Goal: Task Accomplishment & Management: Manage account settings

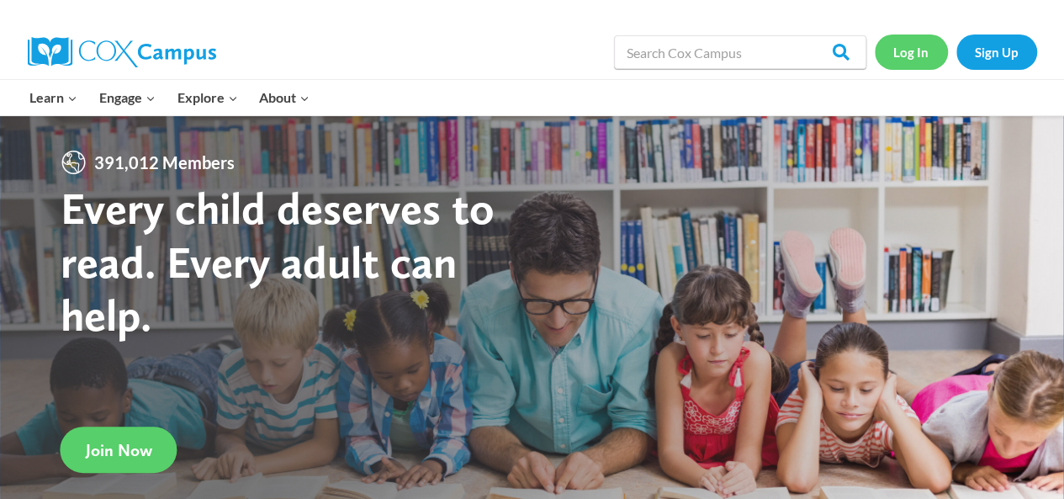
click at [918, 51] on link "Log In" at bounding box center [911, 51] width 73 height 34
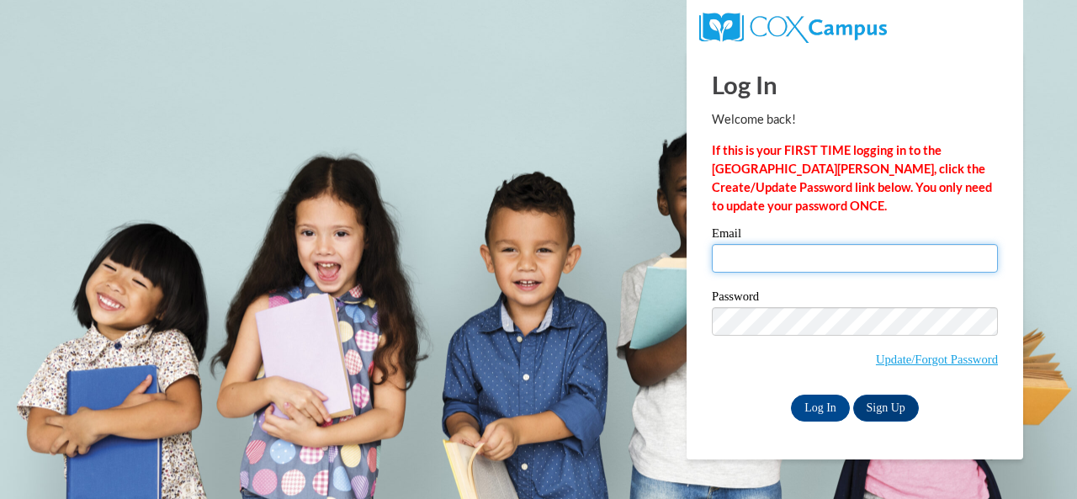
click at [846, 261] on input "Email" at bounding box center [855, 258] width 286 height 29
type input "[PERSON_NAME][EMAIL_ADDRESS][PERSON_NAME][DOMAIN_NAME]"
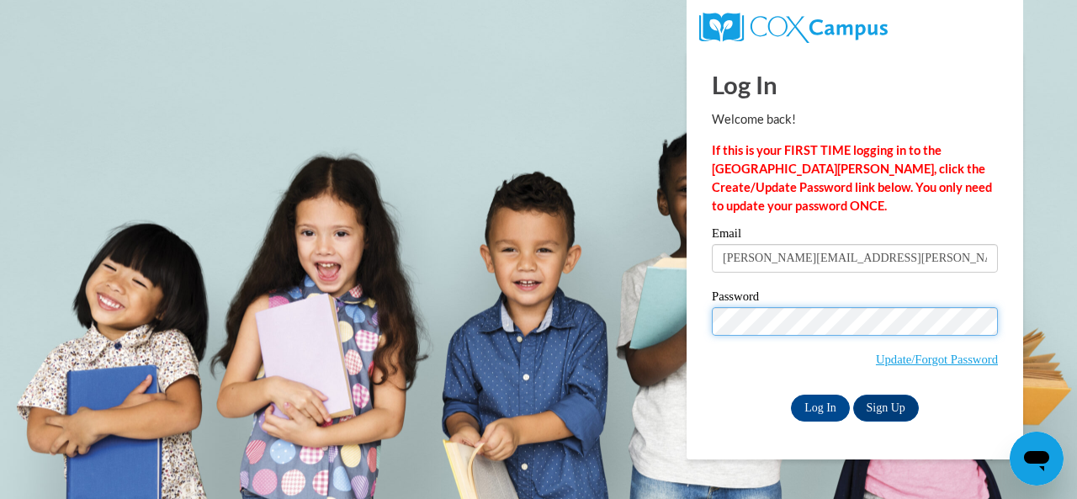
click at [791, 394] on input "Log In" at bounding box center [820, 407] width 59 height 27
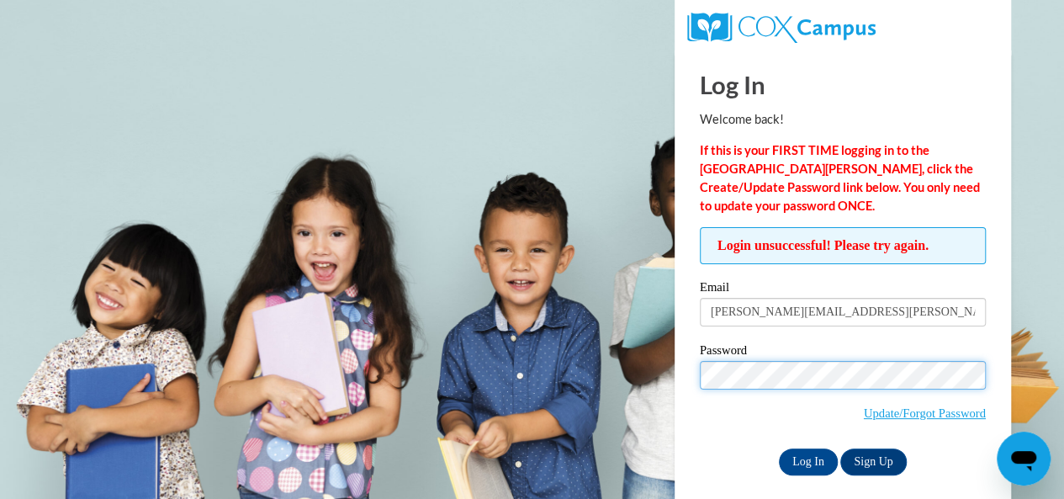
click at [779, 448] on input "Log In" at bounding box center [808, 461] width 59 height 27
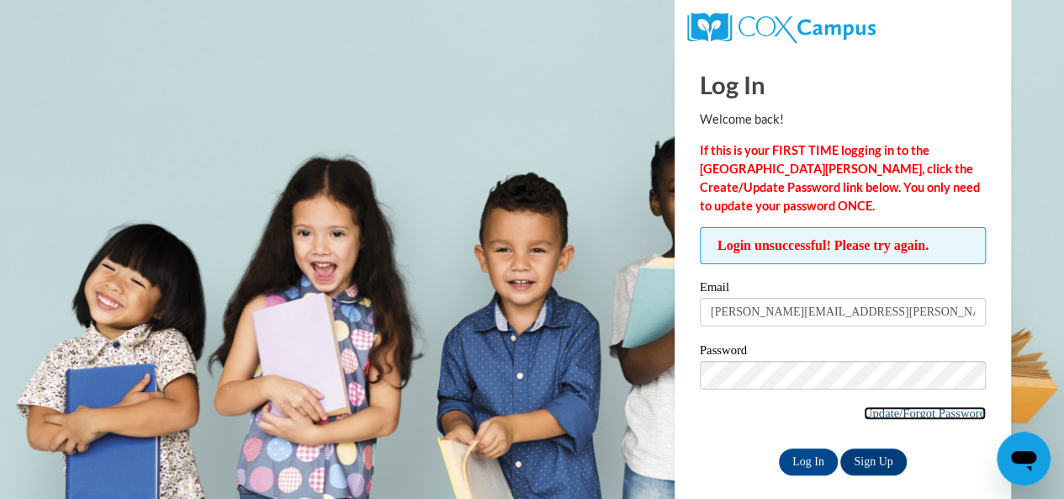
click at [925, 410] on link "Update/Forgot Password" at bounding box center [925, 412] width 122 height 13
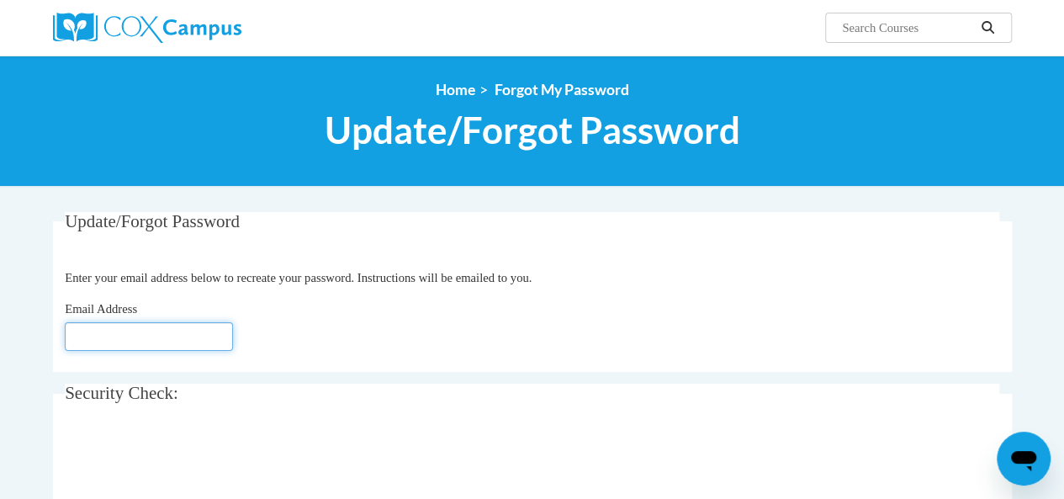
click at [147, 336] on input "Email Address" at bounding box center [149, 336] width 168 height 29
type input "[PERSON_NAME][EMAIL_ADDRESS][PERSON_NAME][DOMAIN_NAME]"
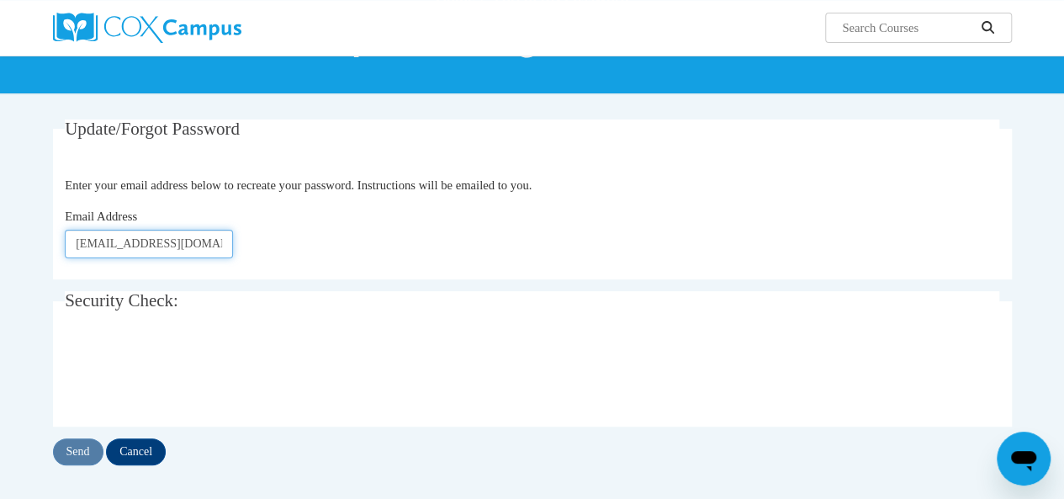
scroll to position [93, 0]
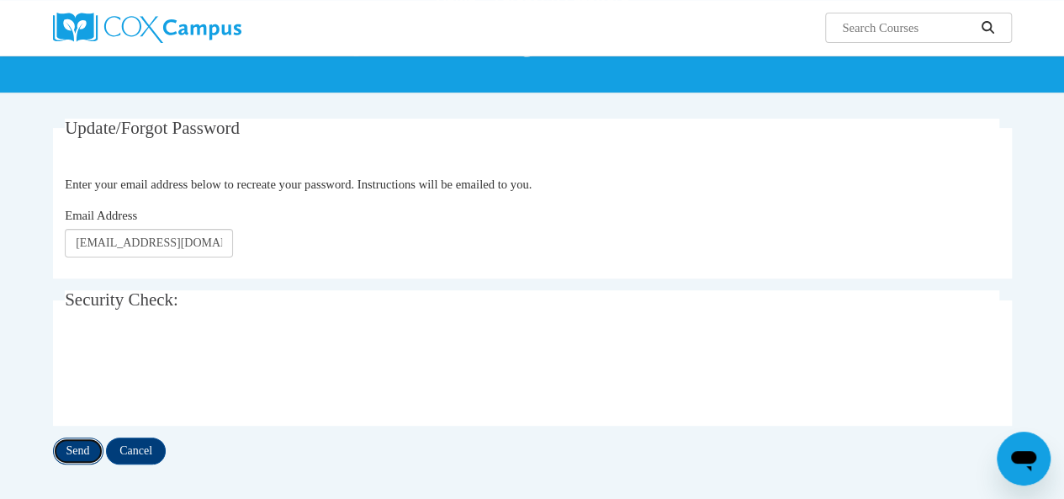
click at [80, 440] on input "Send" at bounding box center [78, 450] width 50 height 27
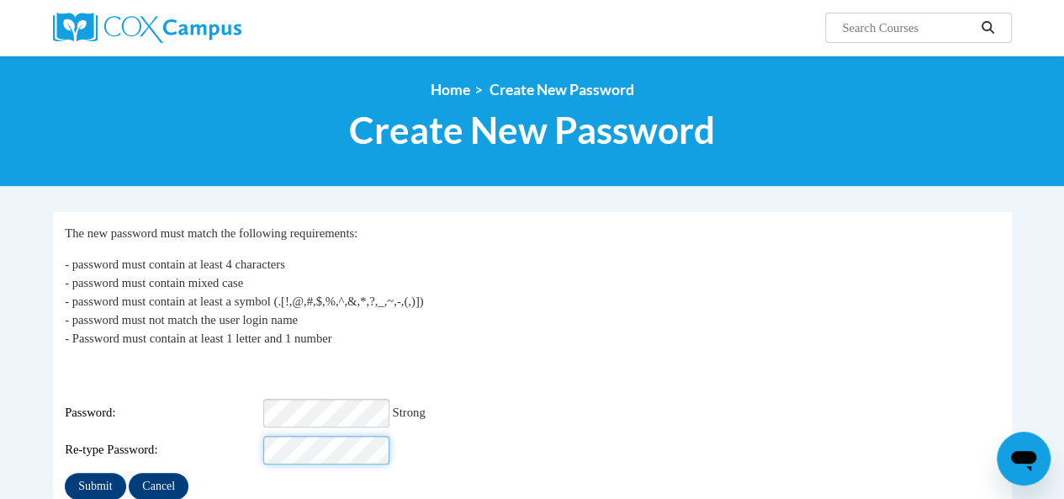
click at [65, 473] on input "Submit" at bounding box center [95, 486] width 61 height 27
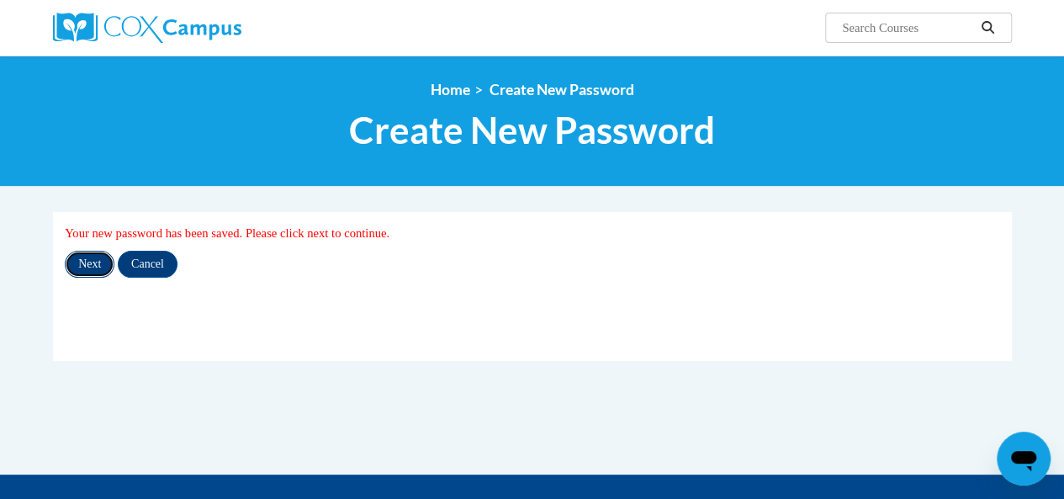
click at [98, 262] on input "Next" at bounding box center [90, 264] width 50 height 27
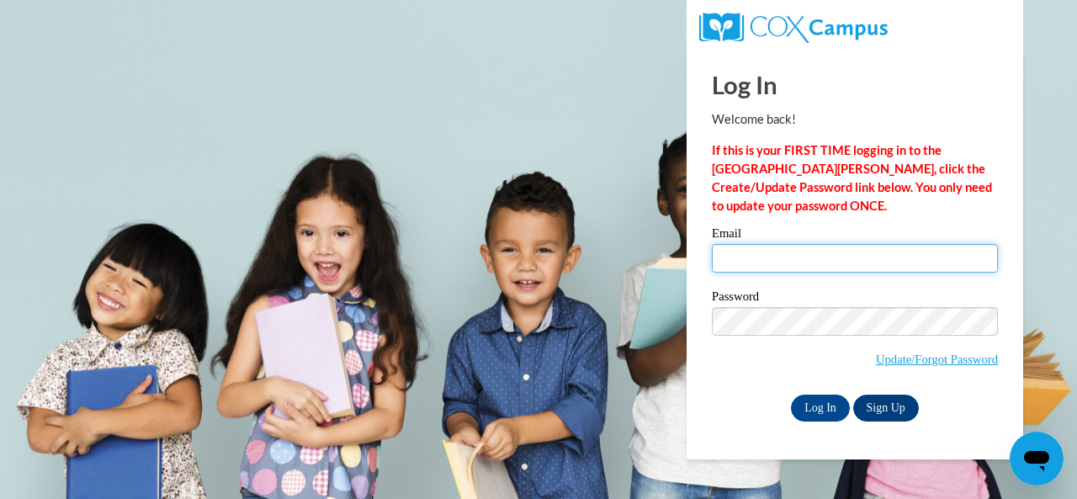
click at [786, 263] on input "Email" at bounding box center [855, 258] width 286 height 29
type input "[PERSON_NAME][EMAIL_ADDRESS][PERSON_NAME][DOMAIN_NAME]"
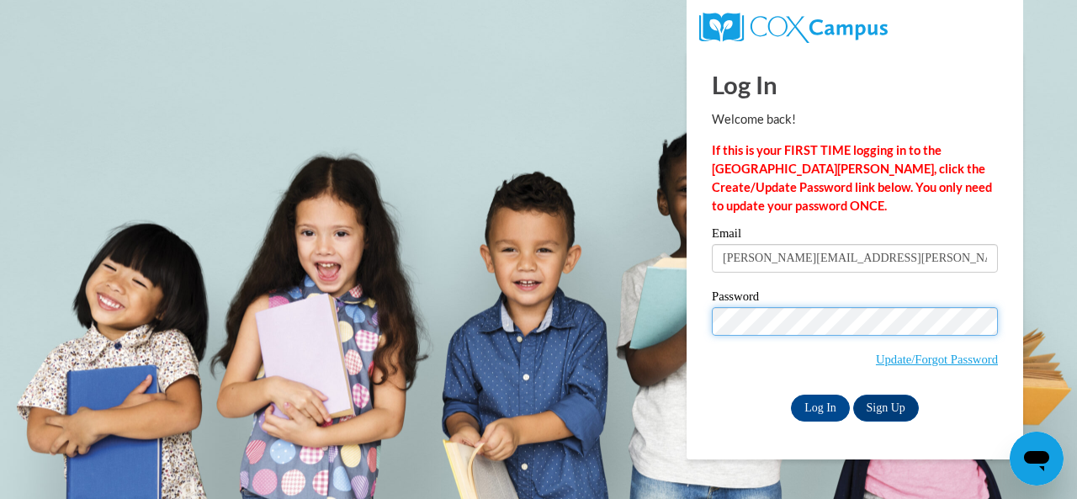
click at [791, 394] on input "Log In" at bounding box center [820, 407] width 59 height 27
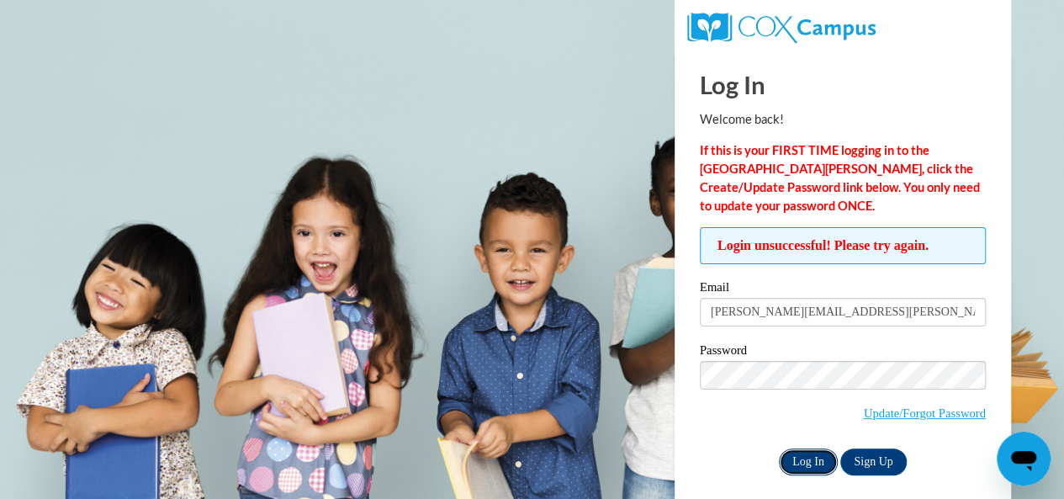
click at [811, 461] on input "Log In" at bounding box center [808, 461] width 59 height 27
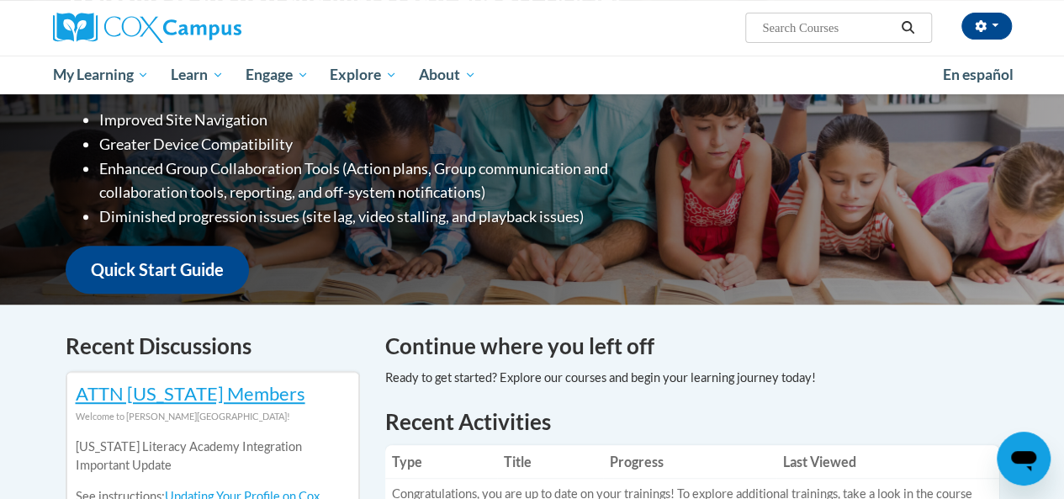
scroll to position [287, 0]
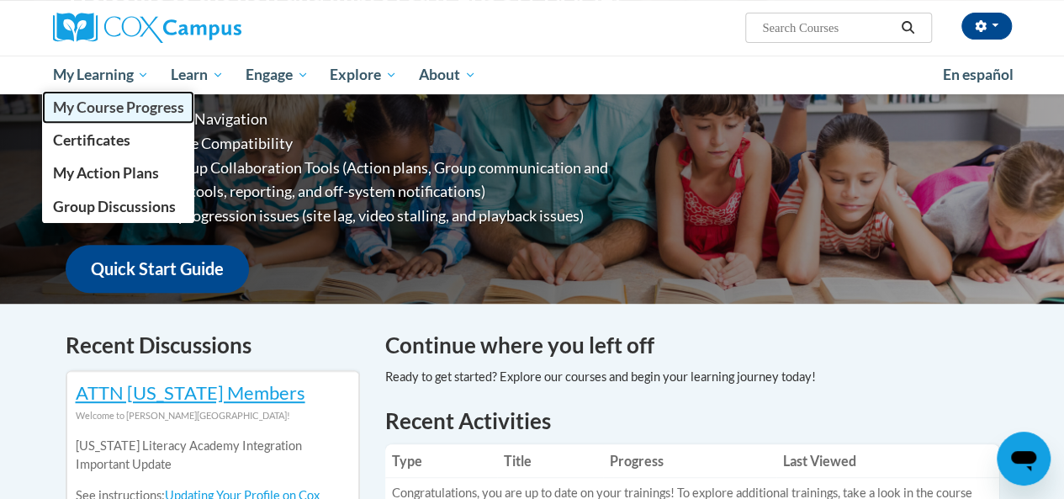
click at [130, 105] on span "My Course Progress" at bounding box center [117, 107] width 131 height 18
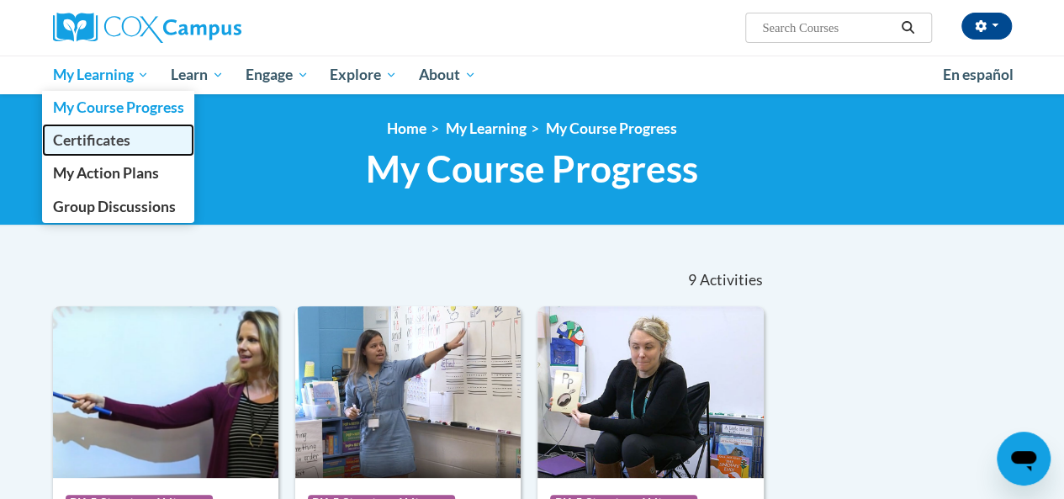
click at [139, 153] on link "Certificates" at bounding box center [118, 140] width 153 height 33
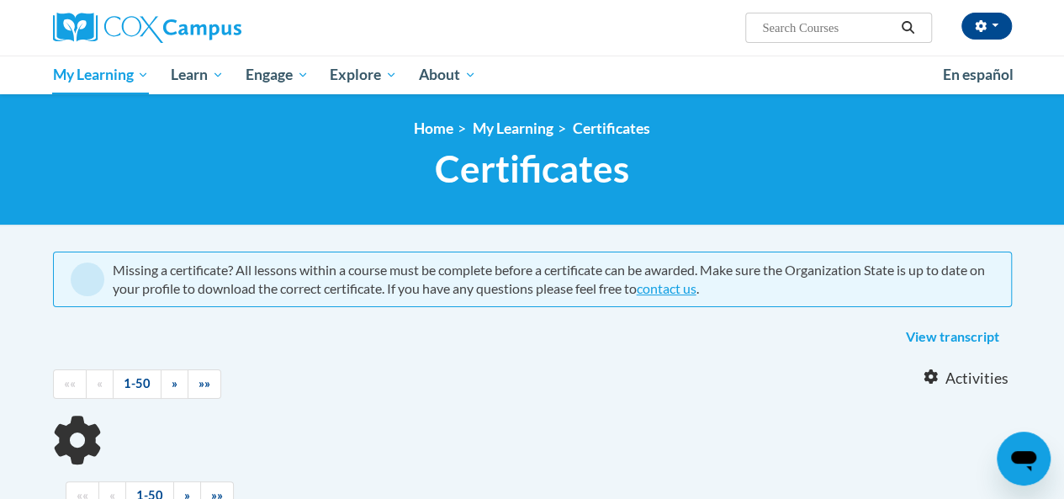
scroll to position [108, 0]
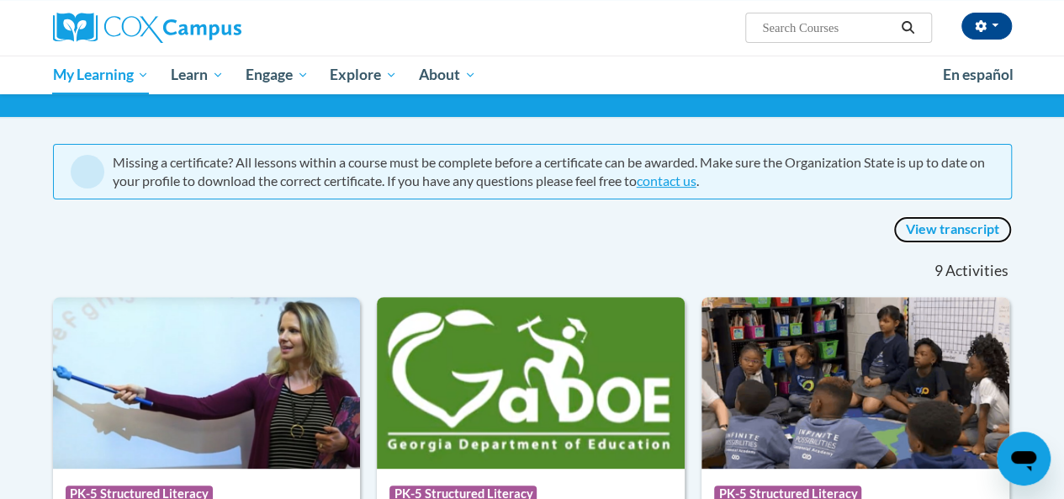
click at [931, 225] on link "View transcript" at bounding box center [952, 229] width 119 height 27
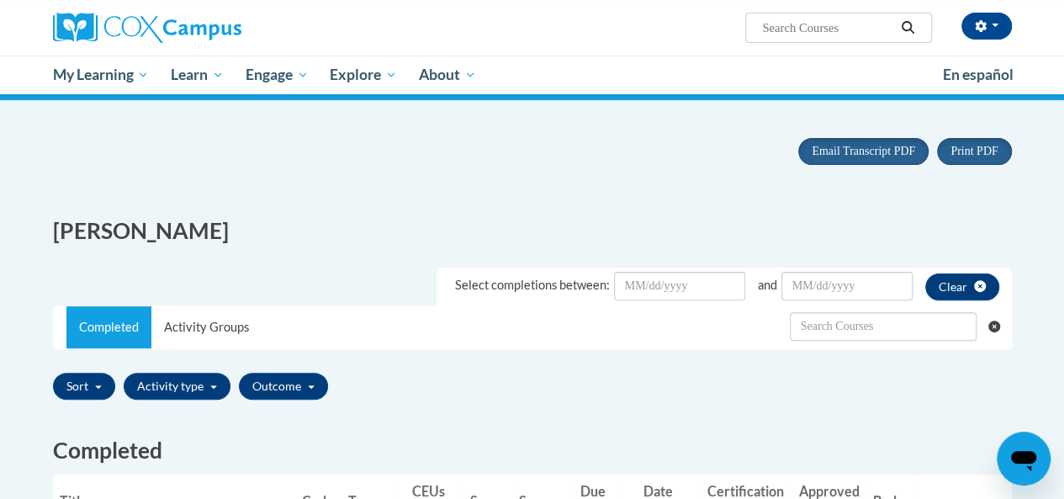
scroll to position [124, 0]
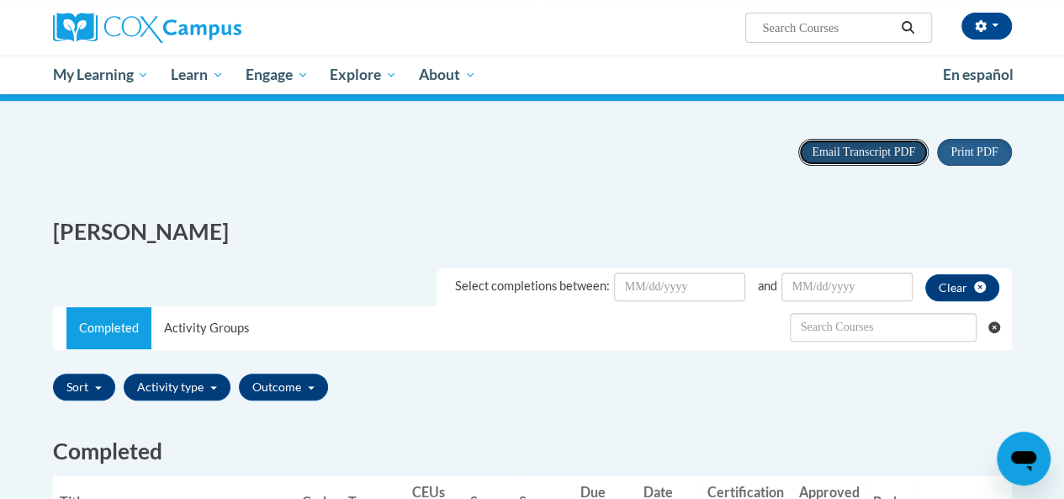
click at [876, 155] on span "Email Transcript PDF" at bounding box center [863, 152] width 103 height 13
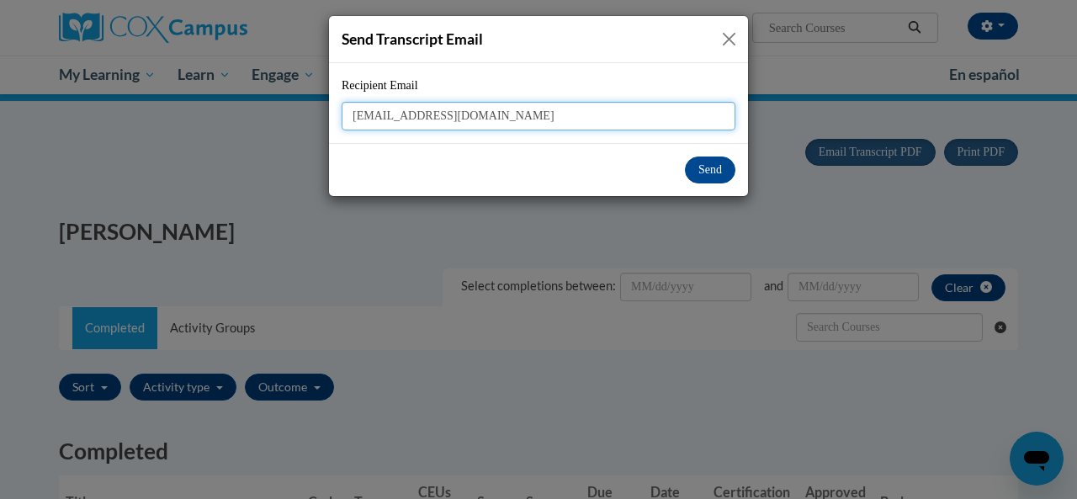
type input "[EMAIL_ADDRESS][DOMAIN_NAME]"
click input "Save changes" at bounding box center [0, 0] width 0 height 0
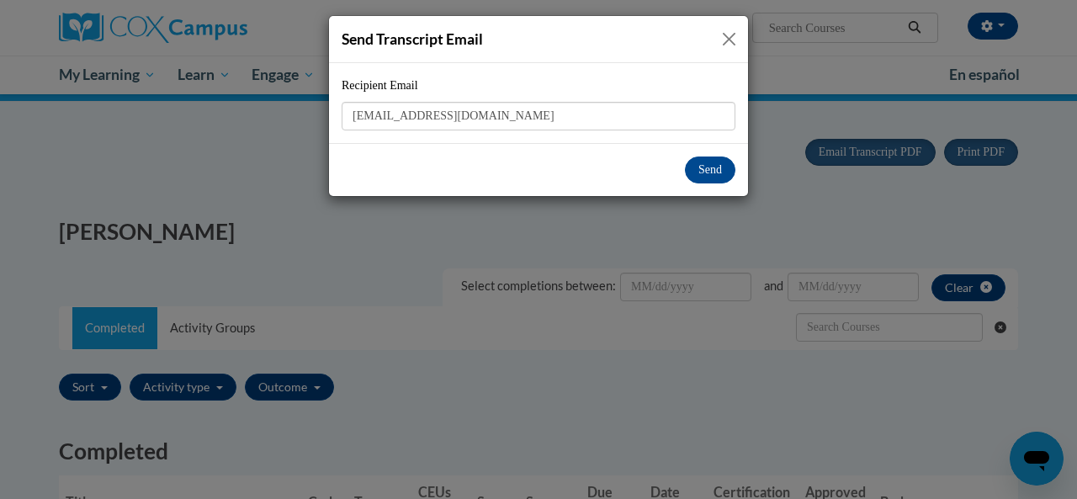
click at [708, 152] on div "Send" at bounding box center [538, 169] width 419 height 53
click at [706, 172] on button "Send" at bounding box center [710, 169] width 50 height 27
click at [695, 169] on button "Send" at bounding box center [710, 169] width 50 height 27
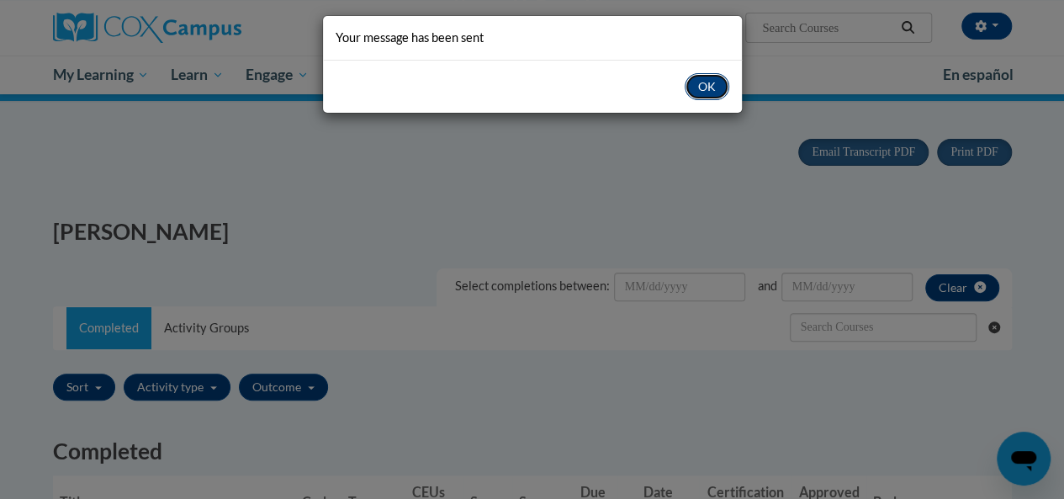
click at [709, 81] on button "OK" at bounding box center [707, 86] width 45 height 27
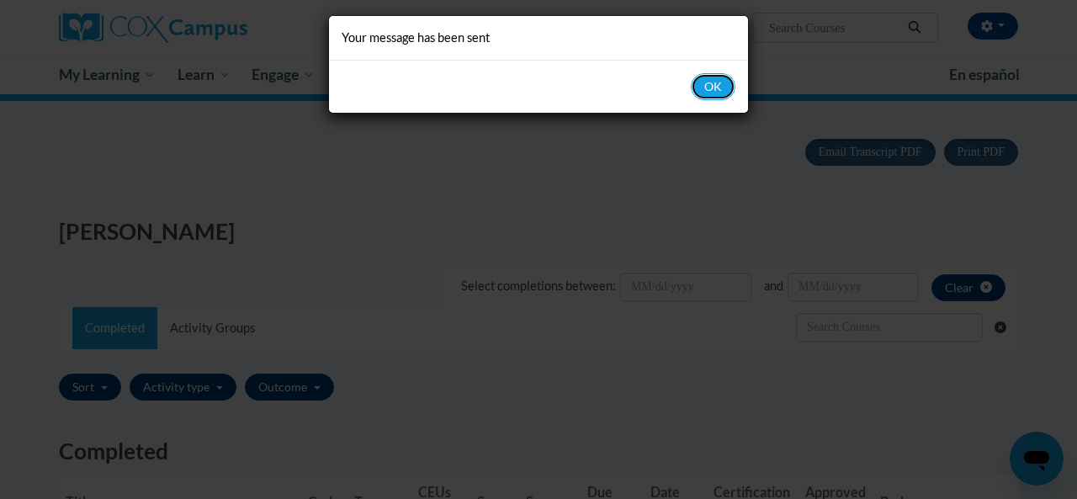
click at [714, 73] on button "OK" at bounding box center [713, 86] width 45 height 27
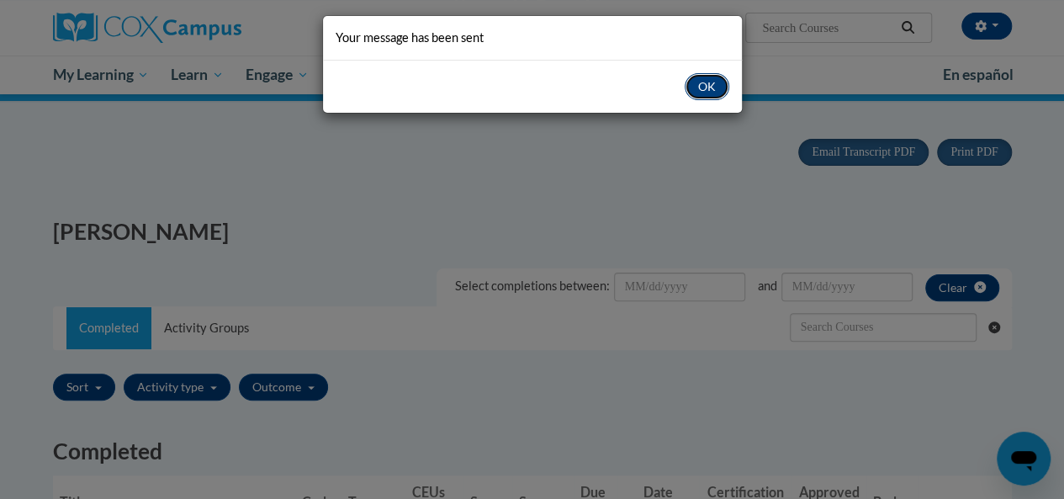
click at [713, 82] on button "OK" at bounding box center [707, 86] width 45 height 27
